Goal: Transaction & Acquisition: Purchase product/service

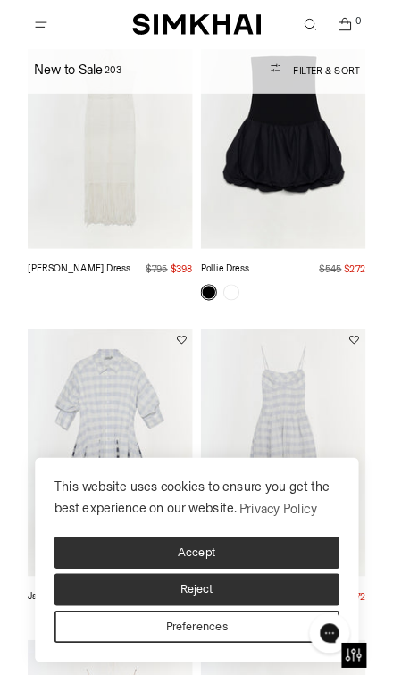
scroll to position [187, 0]
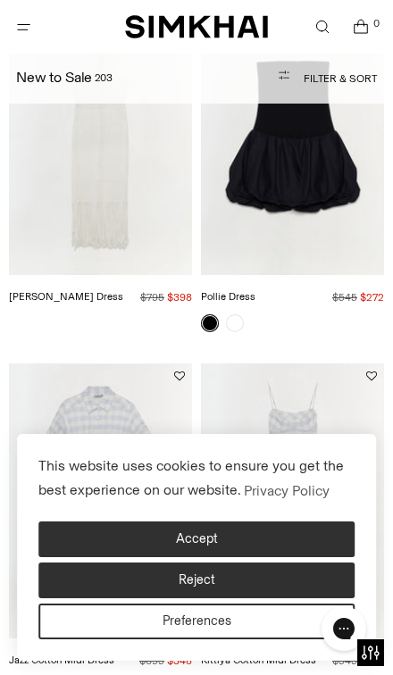
click at [232, 583] on button "Reject" at bounding box center [196, 580] width 316 height 36
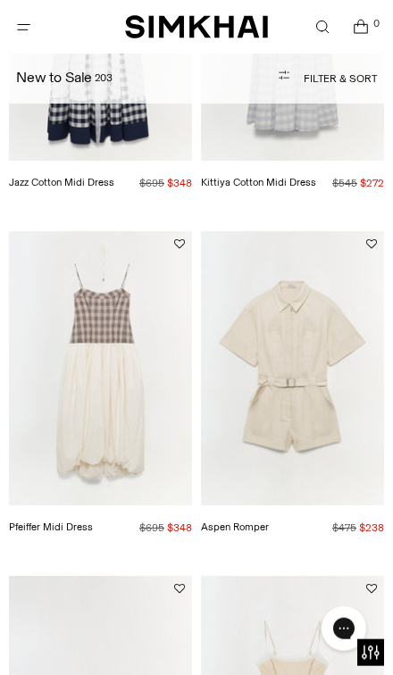
scroll to position [652, 0]
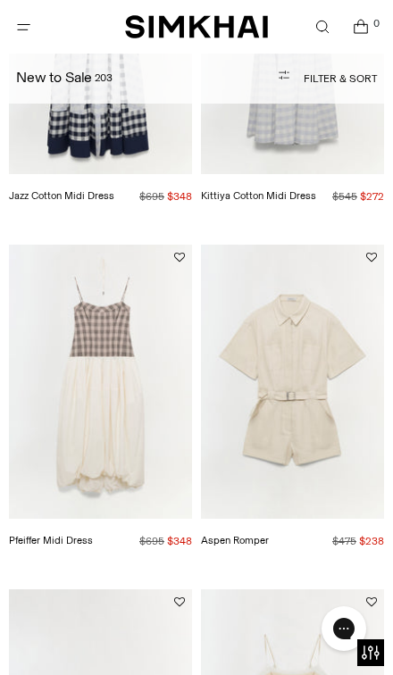
click at [329, 80] on button "Filter & Sort" at bounding box center [290, 79] width 175 height 36
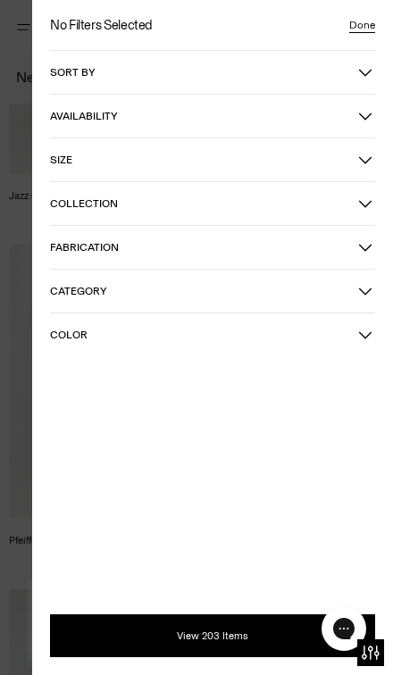
click at [212, 292] on span "Category" at bounding box center [204, 291] width 308 height 12
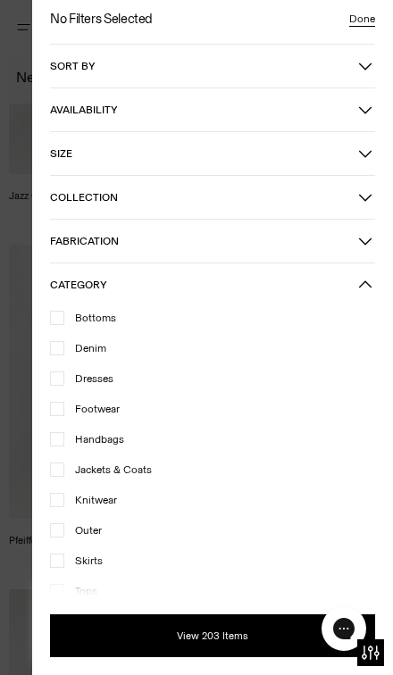
scroll to position [6, 0]
click at [44, 438] on div "No Filters Selected Done Sort by Recommended Most Popular" at bounding box center [212, 337] width 361 height 675
click at [54, 435] on icon at bounding box center [57, 439] width 9 height 9
click at [29, 492] on div at bounding box center [196, 337] width 393 height 675
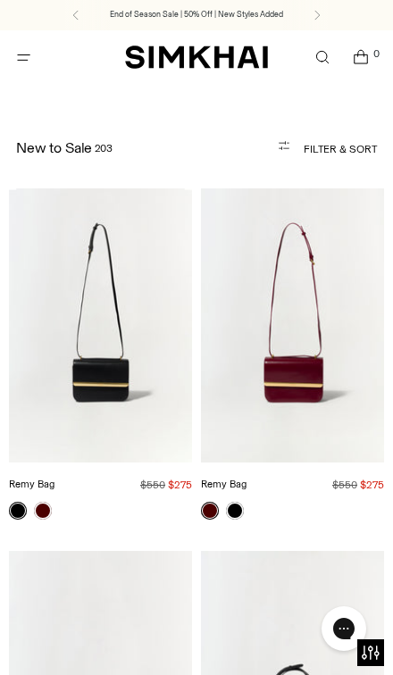
click at [328, 146] on button "Filter & Sort" at bounding box center [290, 149] width 175 height 36
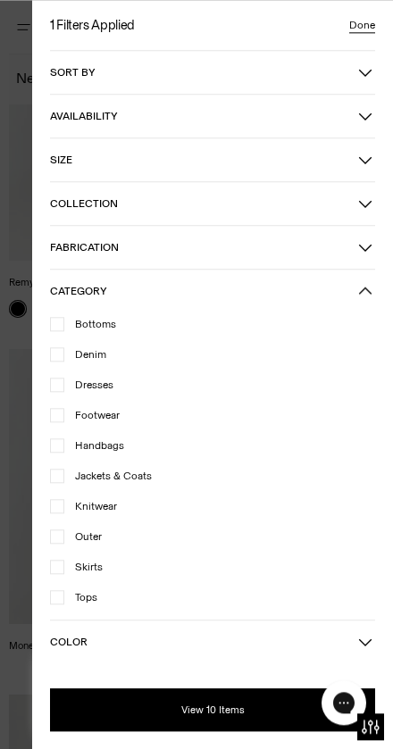
click at [55, 450] on icon at bounding box center [57, 445] width 9 height 9
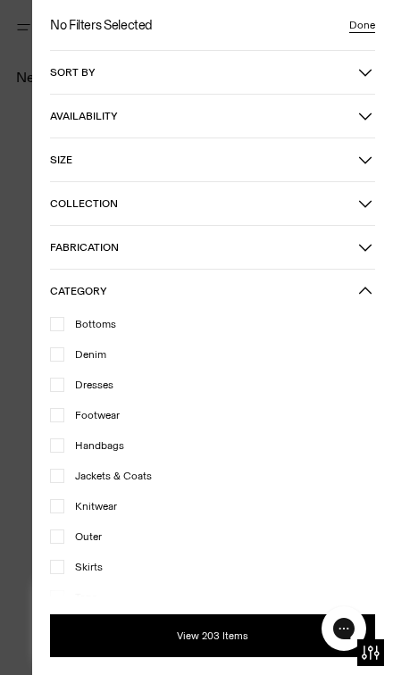
scroll to position [366, 0]
click at [52, 498] on div "Knitwear" at bounding box center [212, 506] width 325 height 16
click at [233, 646] on button "View 203 Items" at bounding box center [212, 635] width 325 height 43
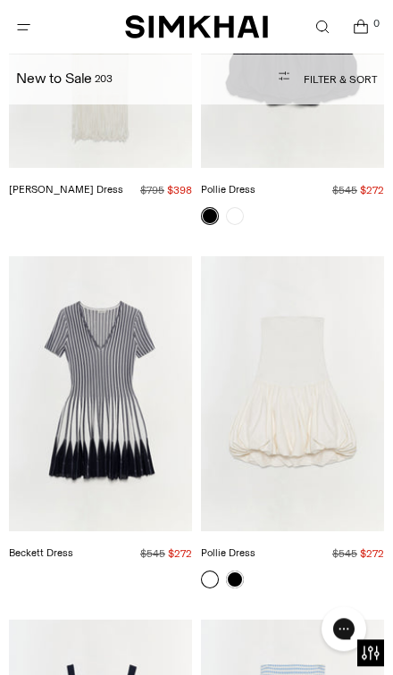
scroll to position [82, 0]
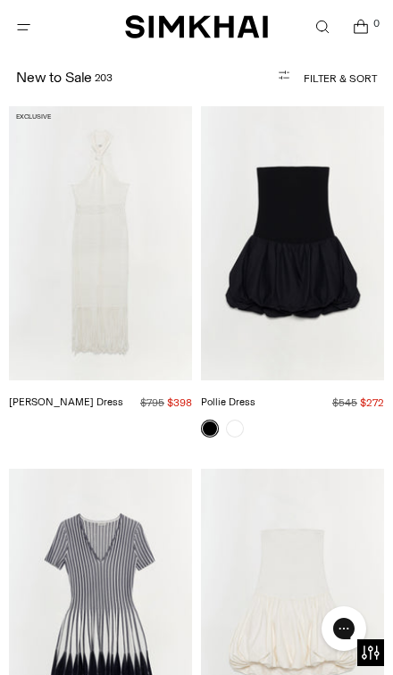
click at [304, 93] on button "Filter & Sort" at bounding box center [290, 79] width 175 height 36
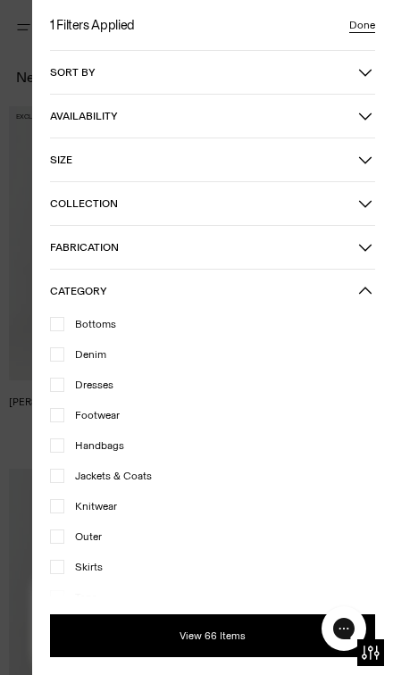
click at [248, 640] on button "View 66 Items" at bounding box center [212, 635] width 325 height 43
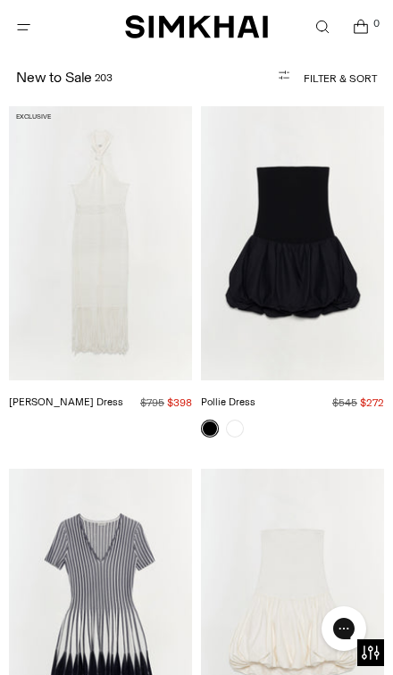
scroll to position [0, 0]
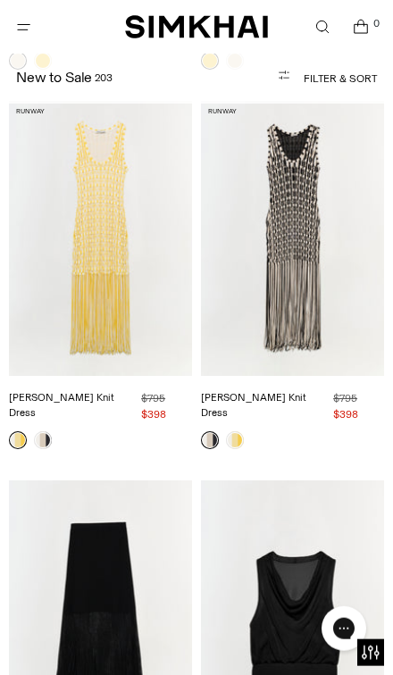
click at [309, 80] on button "Filter & Sort" at bounding box center [290, 79] width 175 height 36
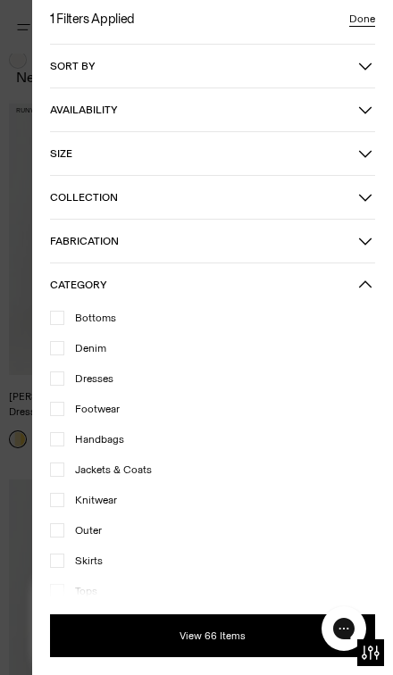
scroll to position [6, 0]
click at [60, 505] on div at bounding box center [57, 500] width 14 height 14
click at [52, 464] on div at bounding box center [57, 469] width 14 height 14
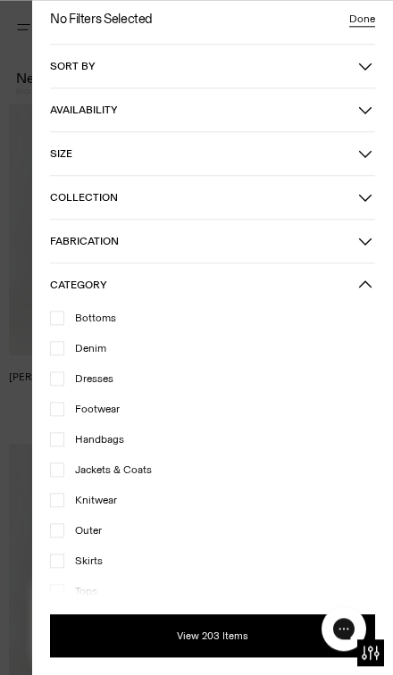
scroll to position [82, 0]
click at [54, 493] on div at bounding box center [57, 500] width 14 height 14
click at [237, 648] on button "View 203 Items" at bounding box center [212, 635] width 325 height 43
